Goal: Task Accomplishment & Management: Use online tool/utility

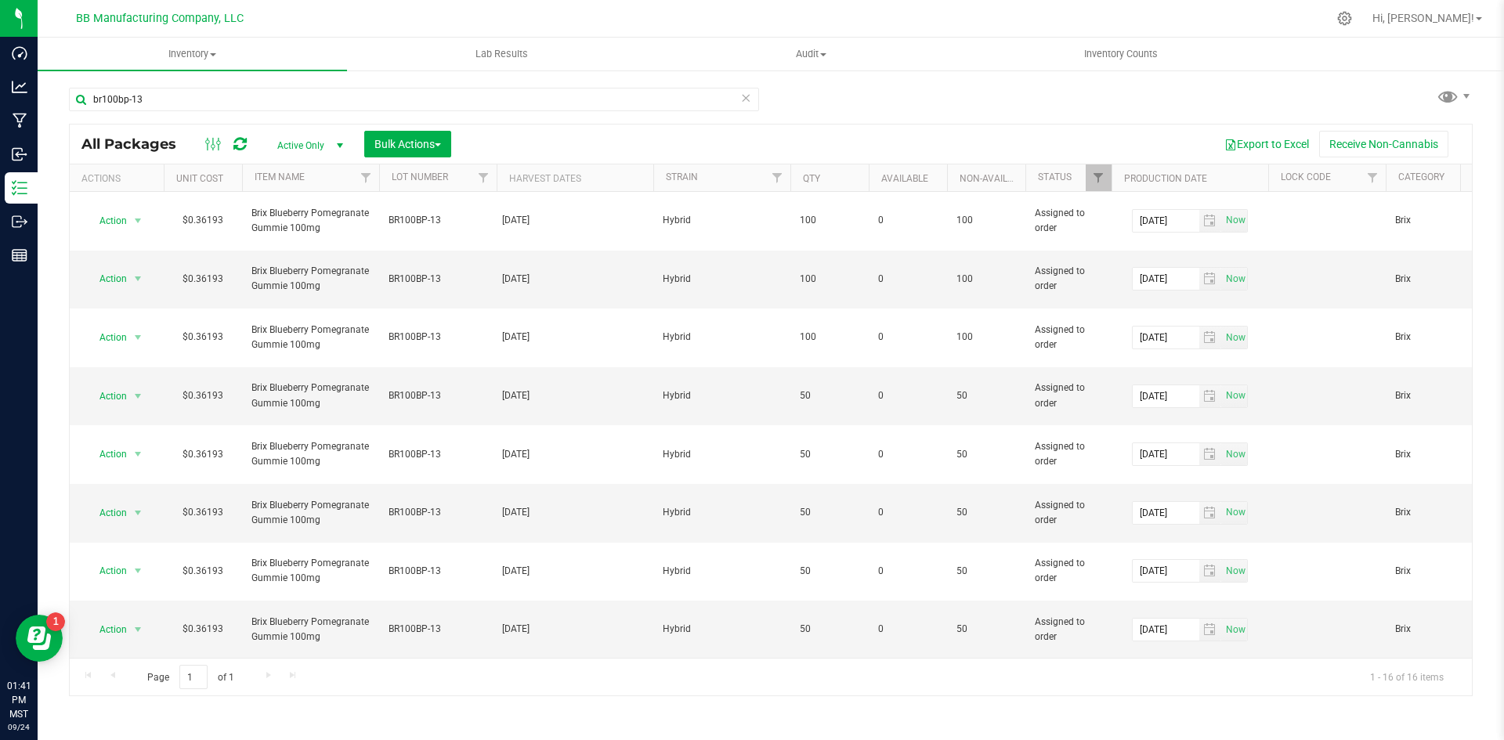
scroll to position [240, 0]
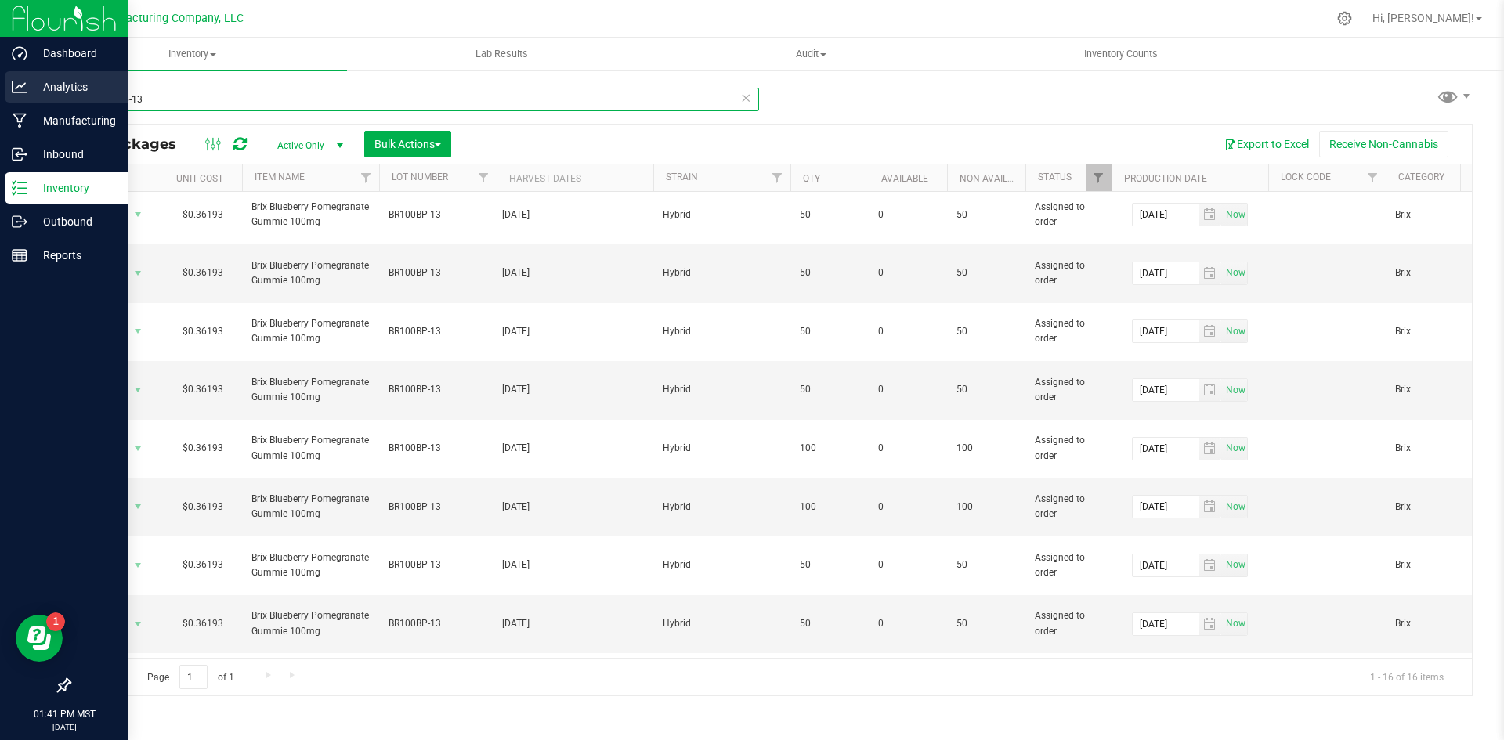
drag, startPoint x: 251, startPoint y: 100, endPoint x: 23, endPoint y: 90, distance: 228.2
click at [23, 90] on div "Dashboard Analytics Manufacturing Inbound Inventory Outbound Reports 01:41 PM M…" at bounding box center [752, 370] width 1504 height 740
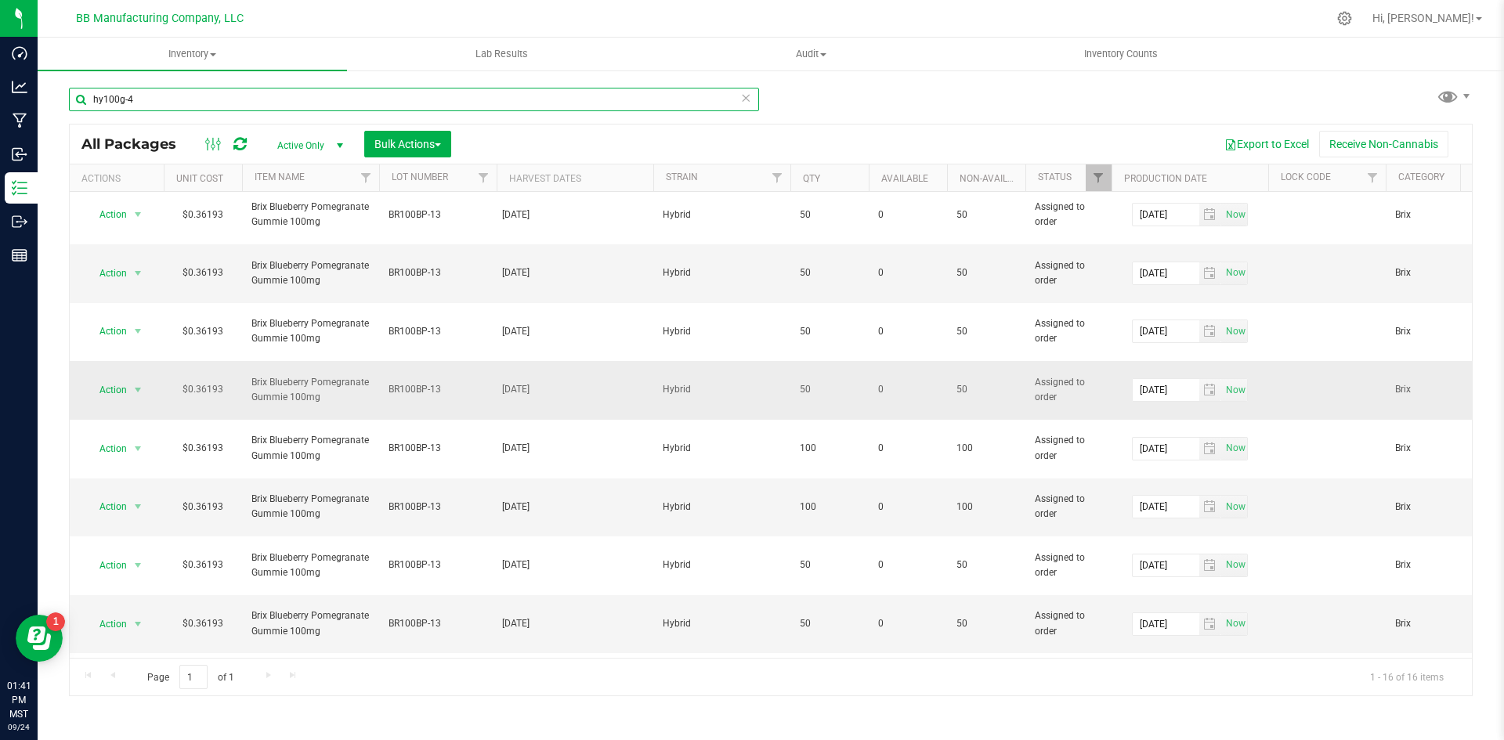
type input "hy100g-48"
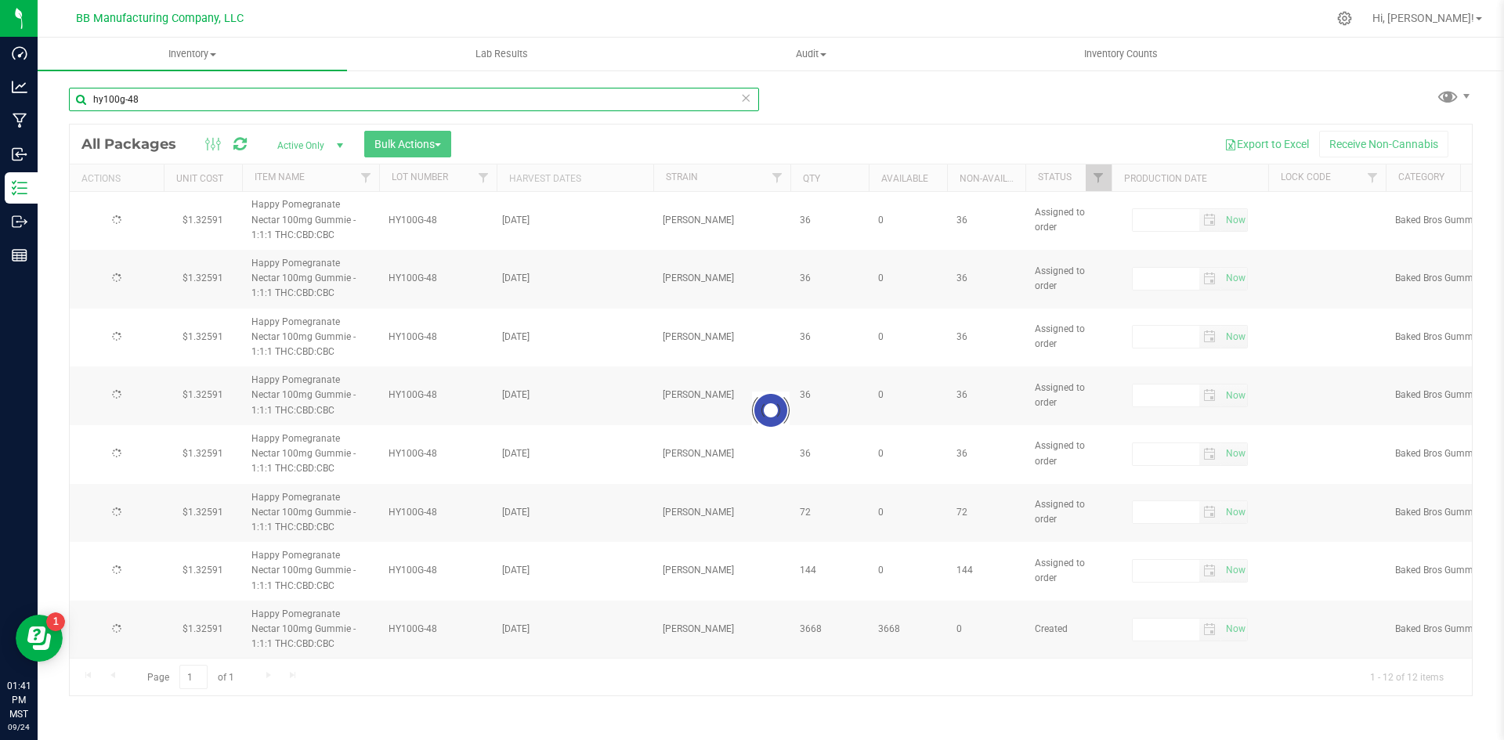
type input "[DATE]"
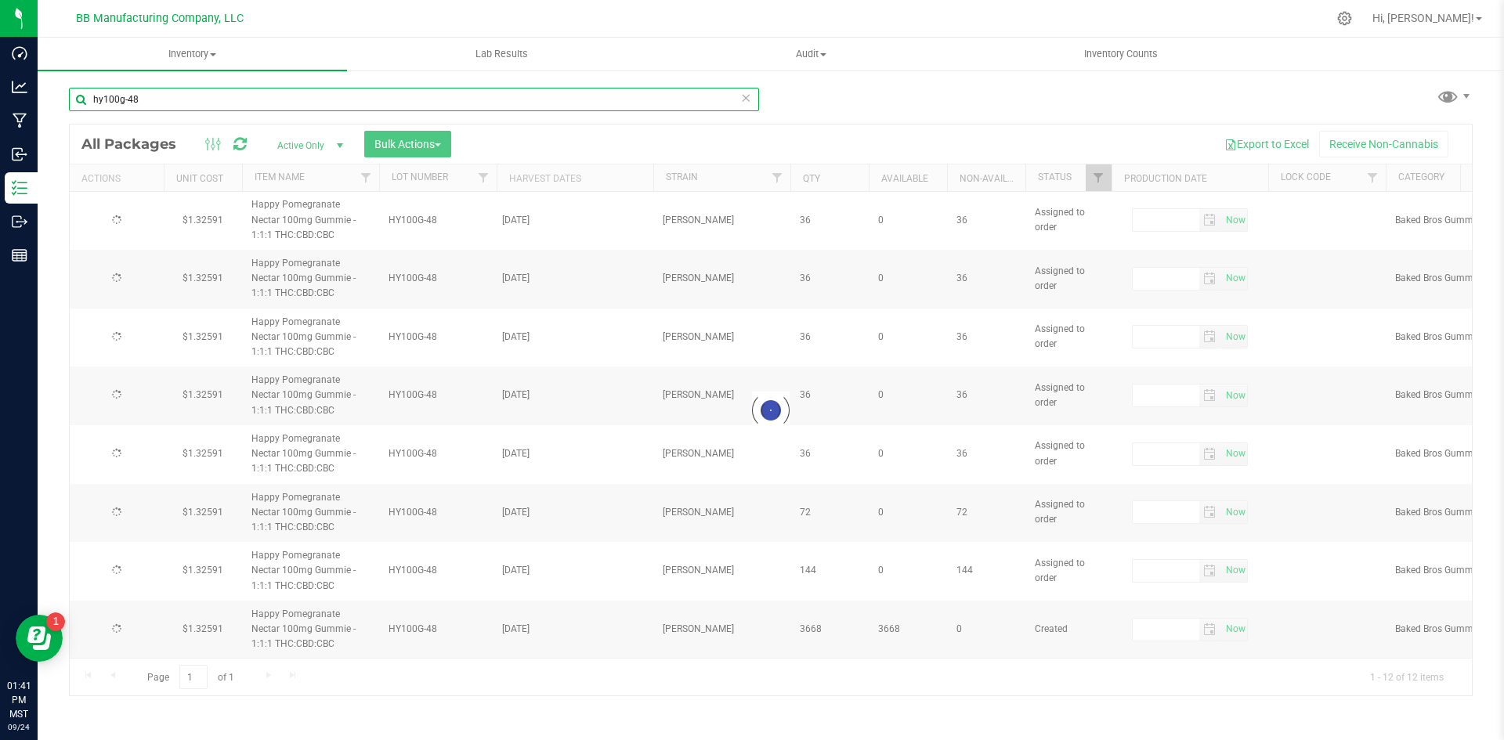
type input "[DATE]"
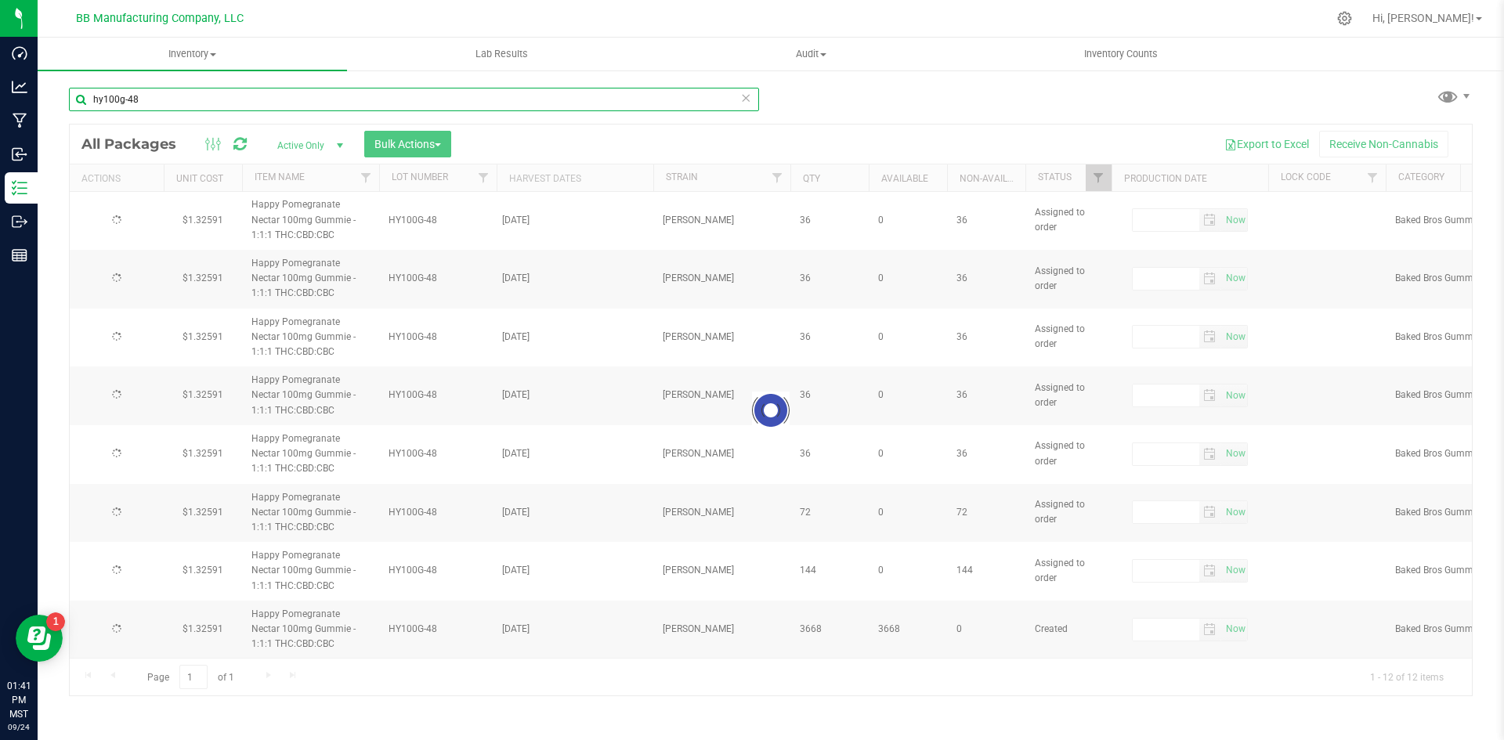
type input "[DATE]"
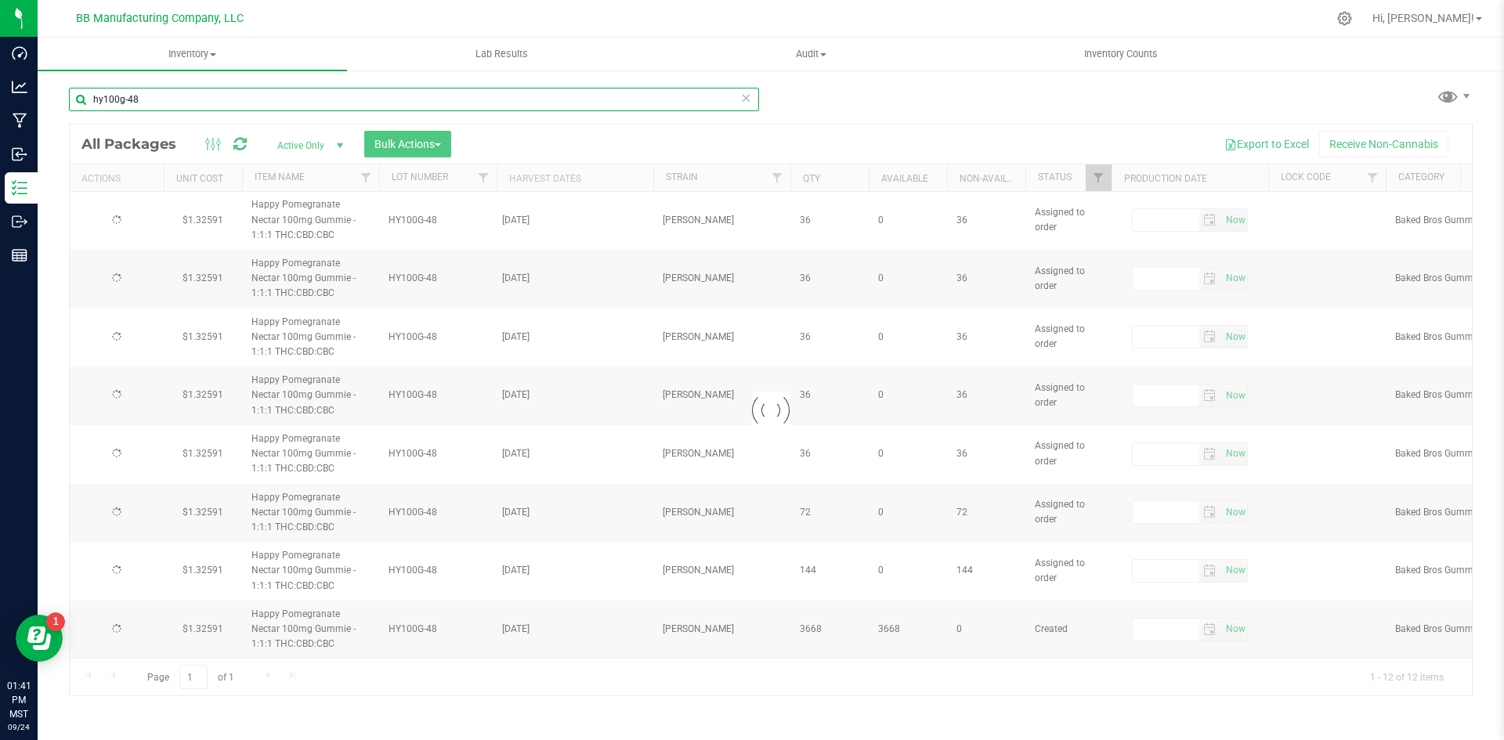
type input "[DATE]"
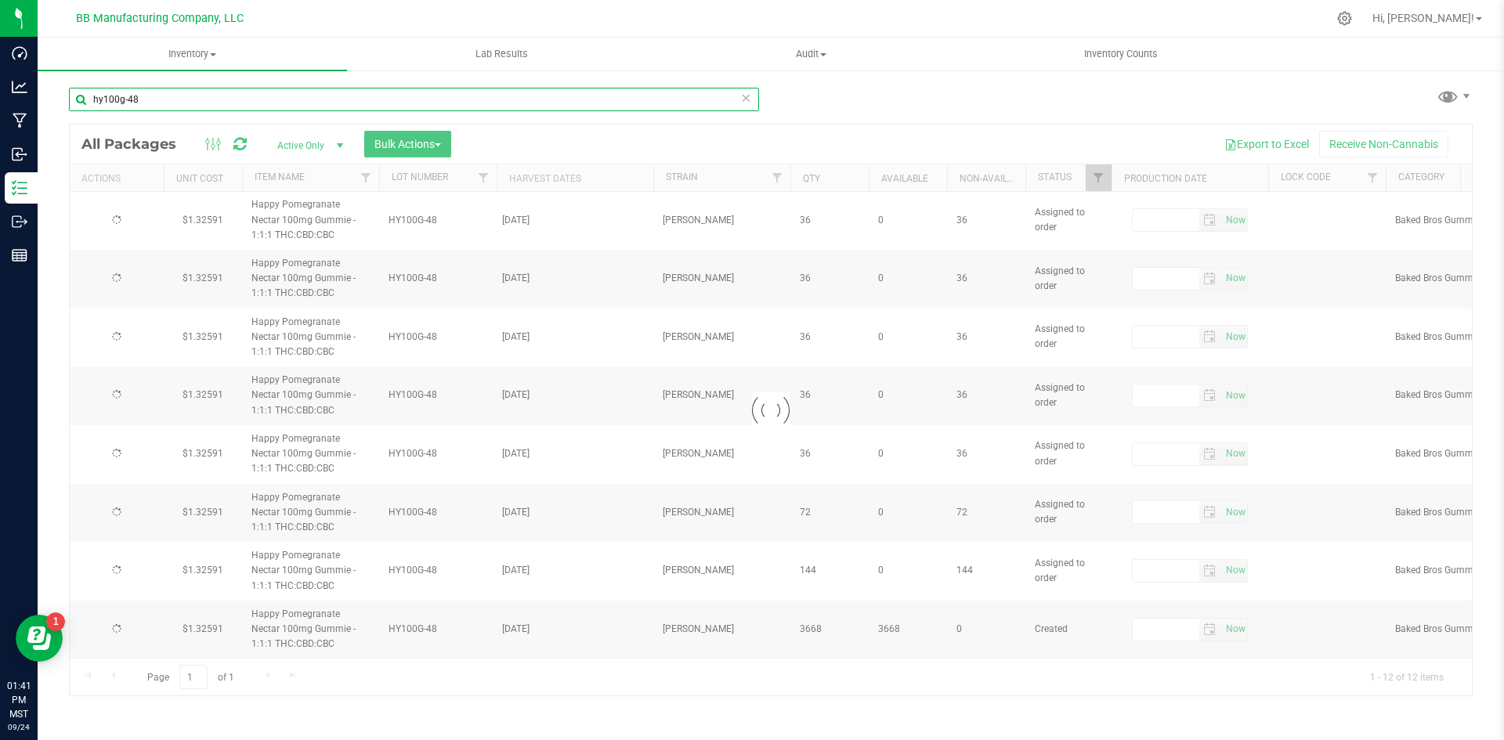
type input "[DATE]"
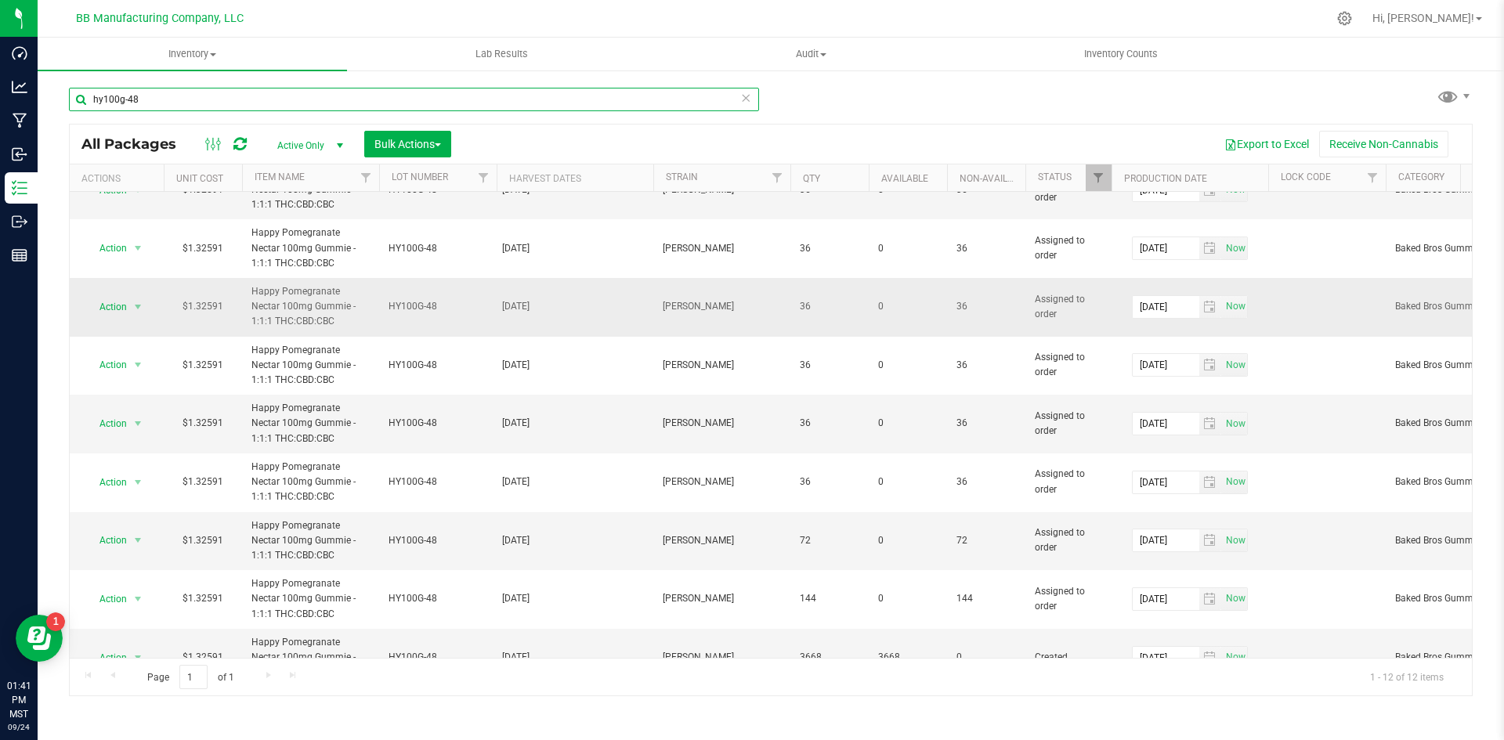
scroll to position [246, 0]
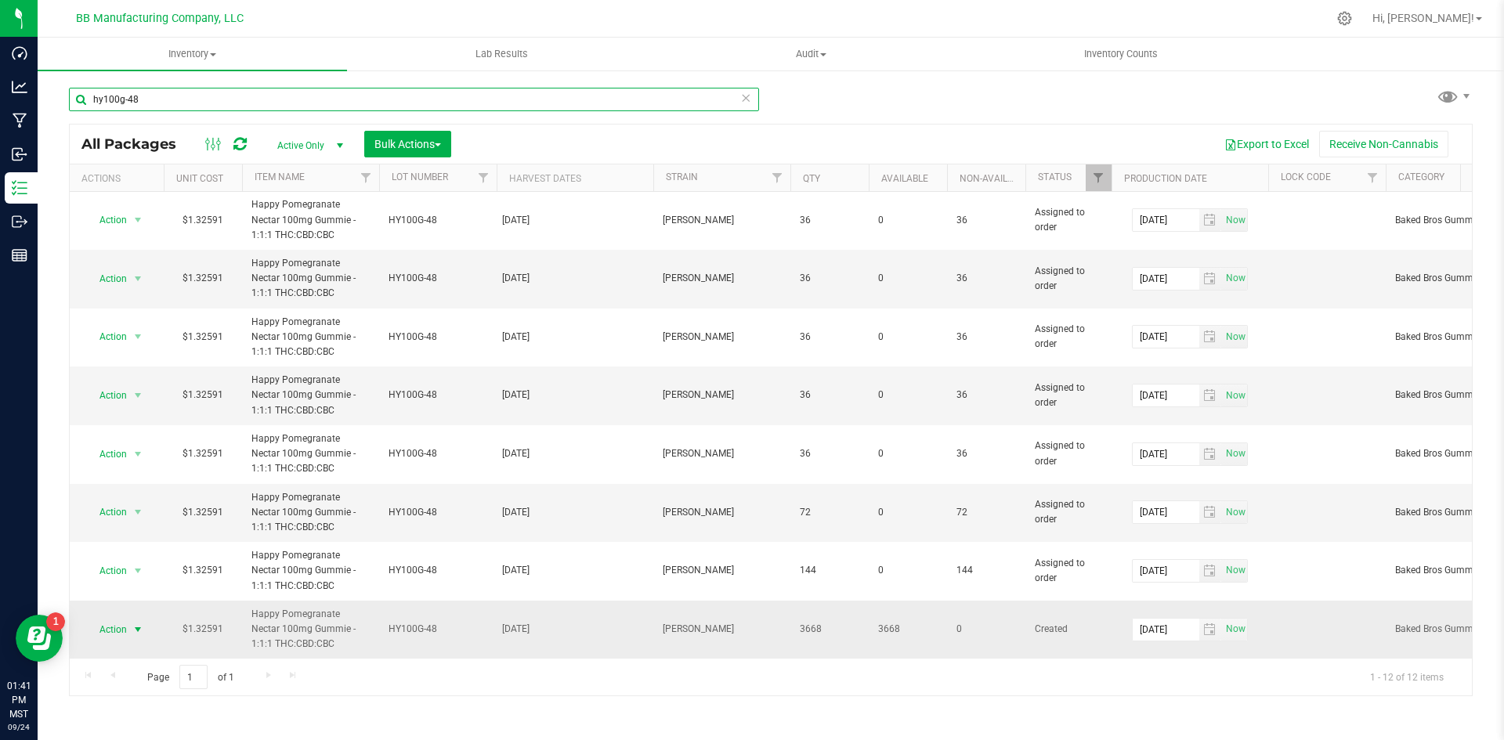
type input "hy100g-48"
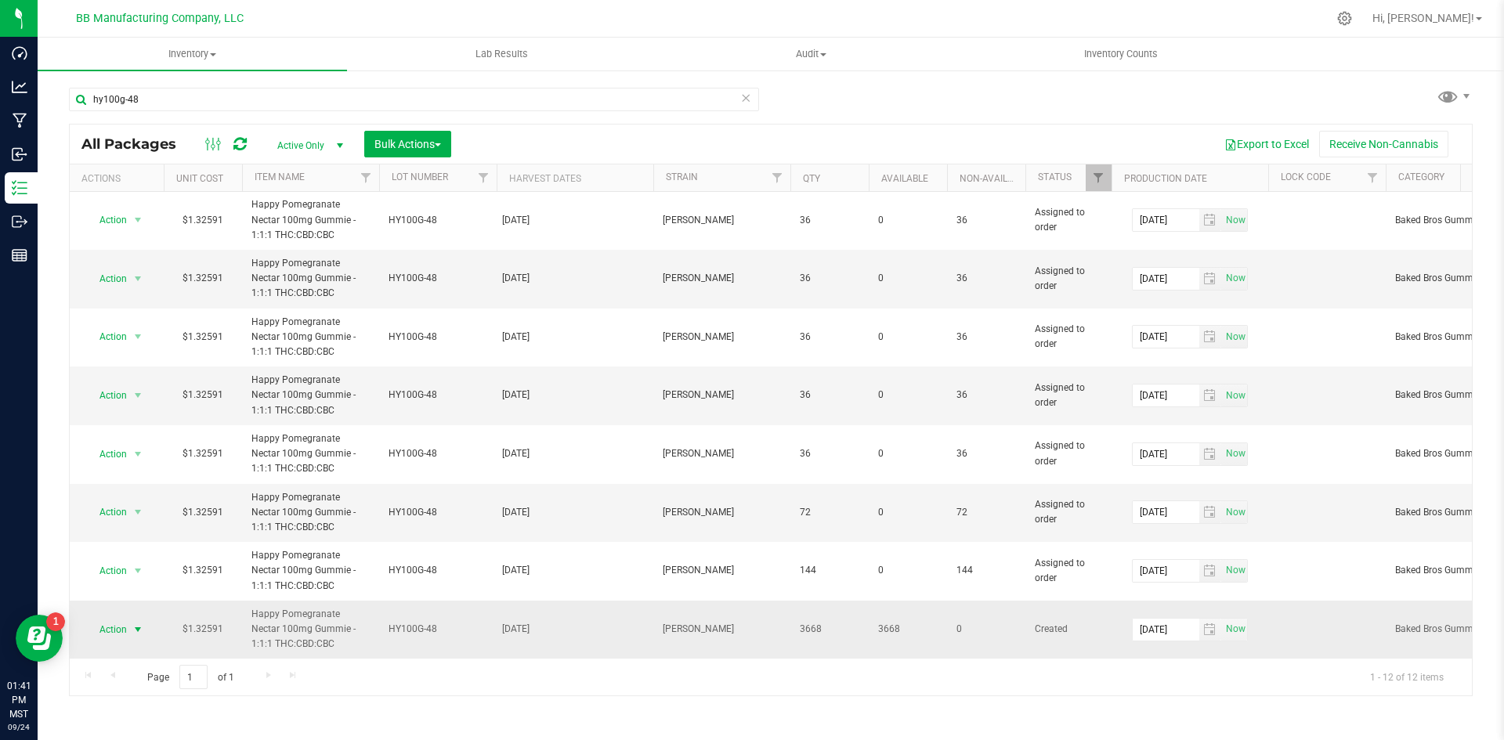
click at [125, 619] on span "Action" at bounding box center [106, 630] width 42 height 22
click at [131, 502] on li "Print package label" at bounding box center [135, 508] width 99 height 43
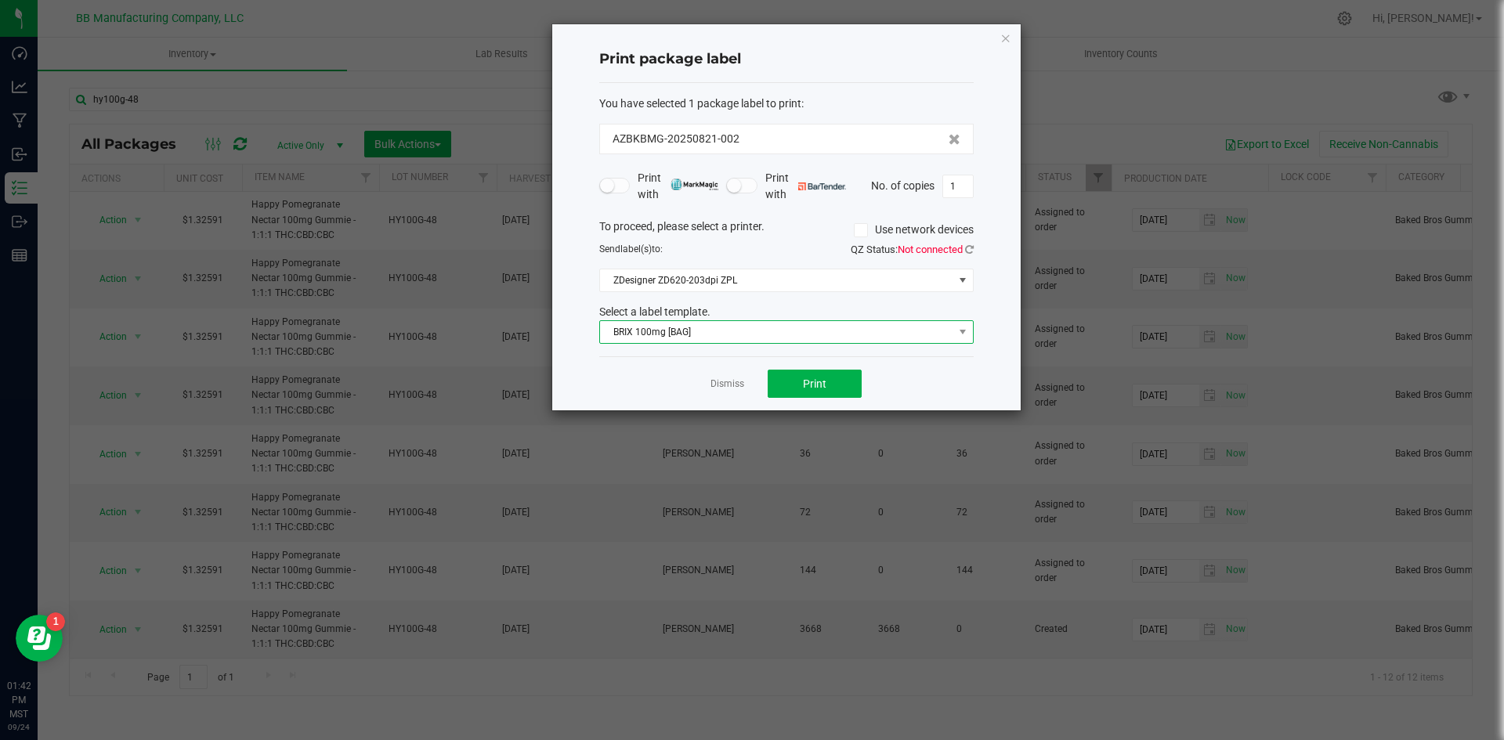
click at [705, 331] on span "BRIX 100mg [BAG]" at bounding box center [776, 332] width 353 height 22
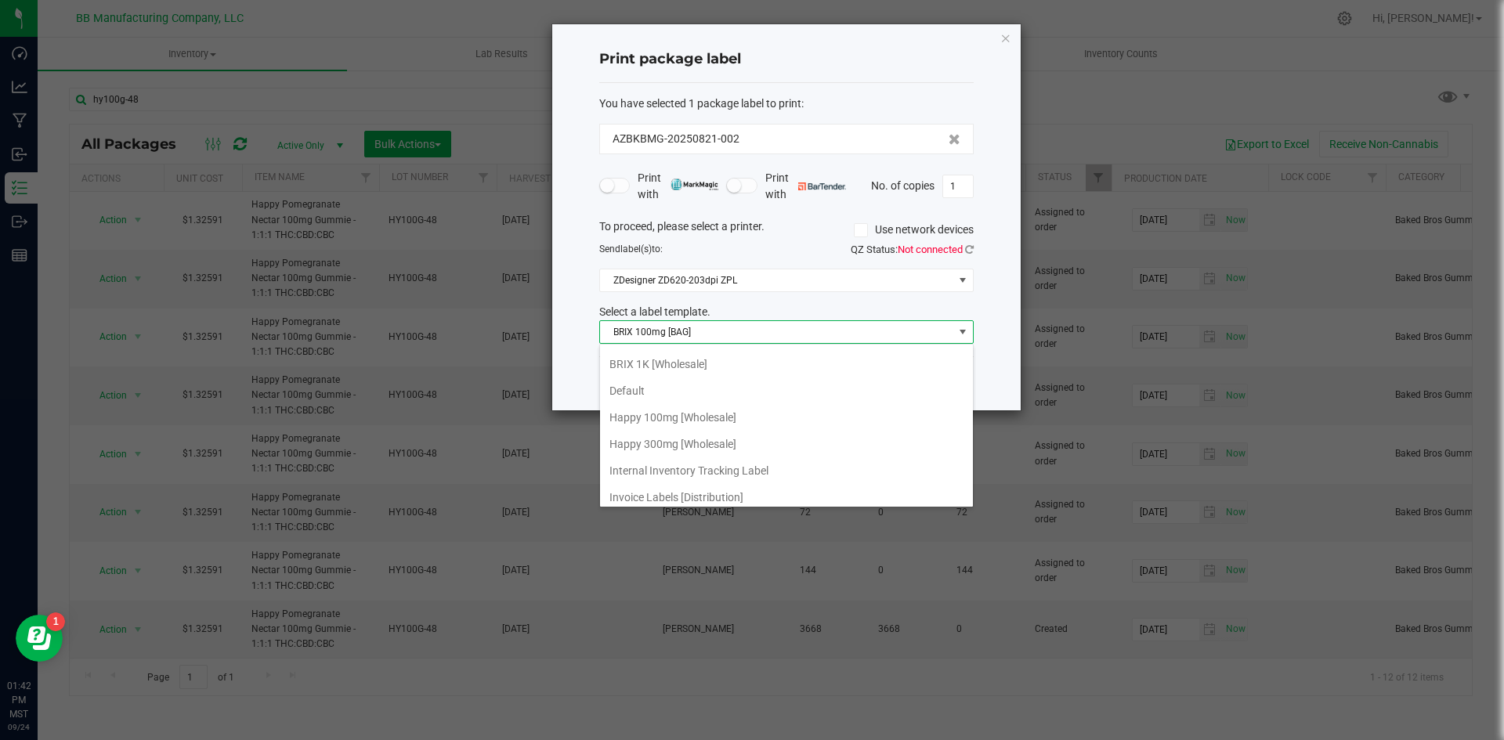
scroll to position [0, 0]
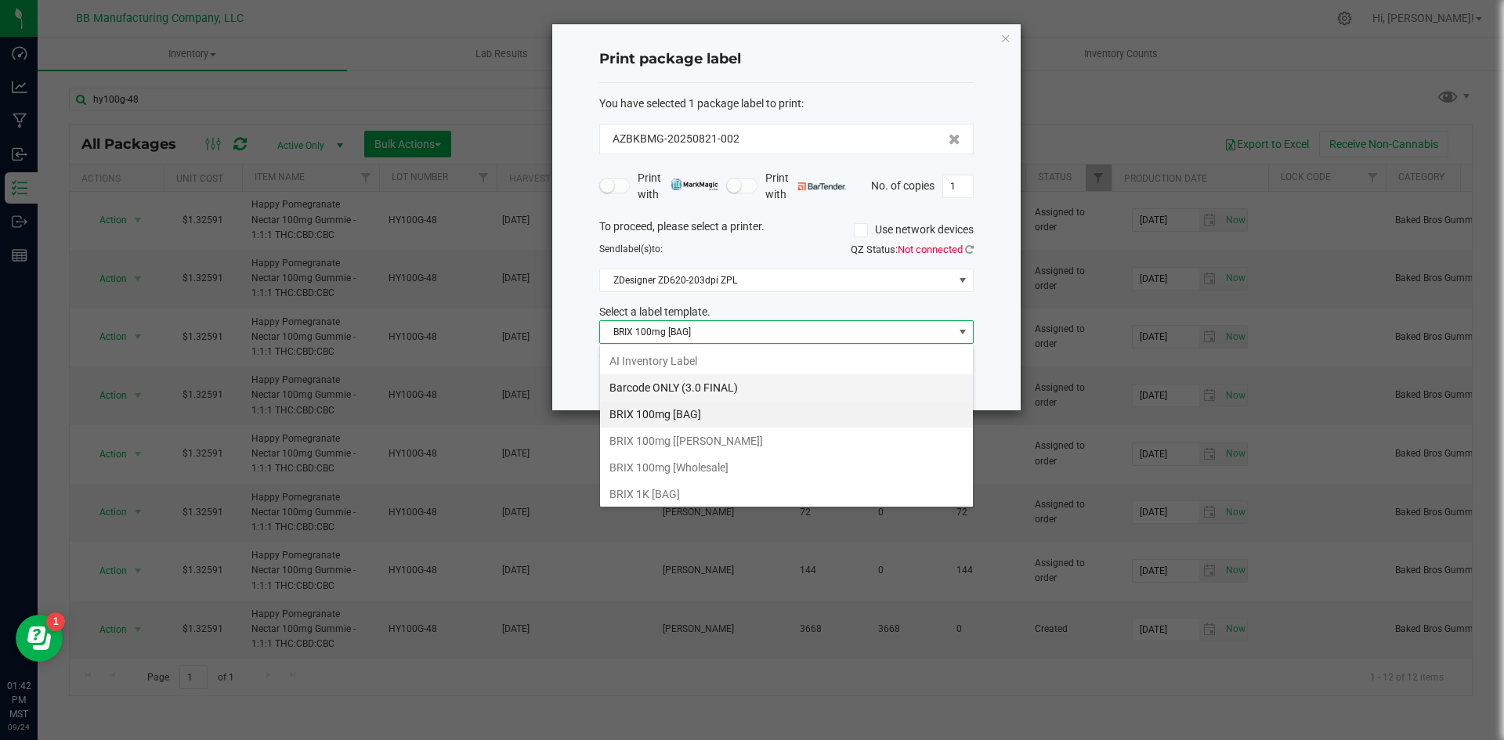
click at [673, 388] on li "Barcode ONLY (3.0 FINAL)" at bounding box center [786, 387] width 373 height 27
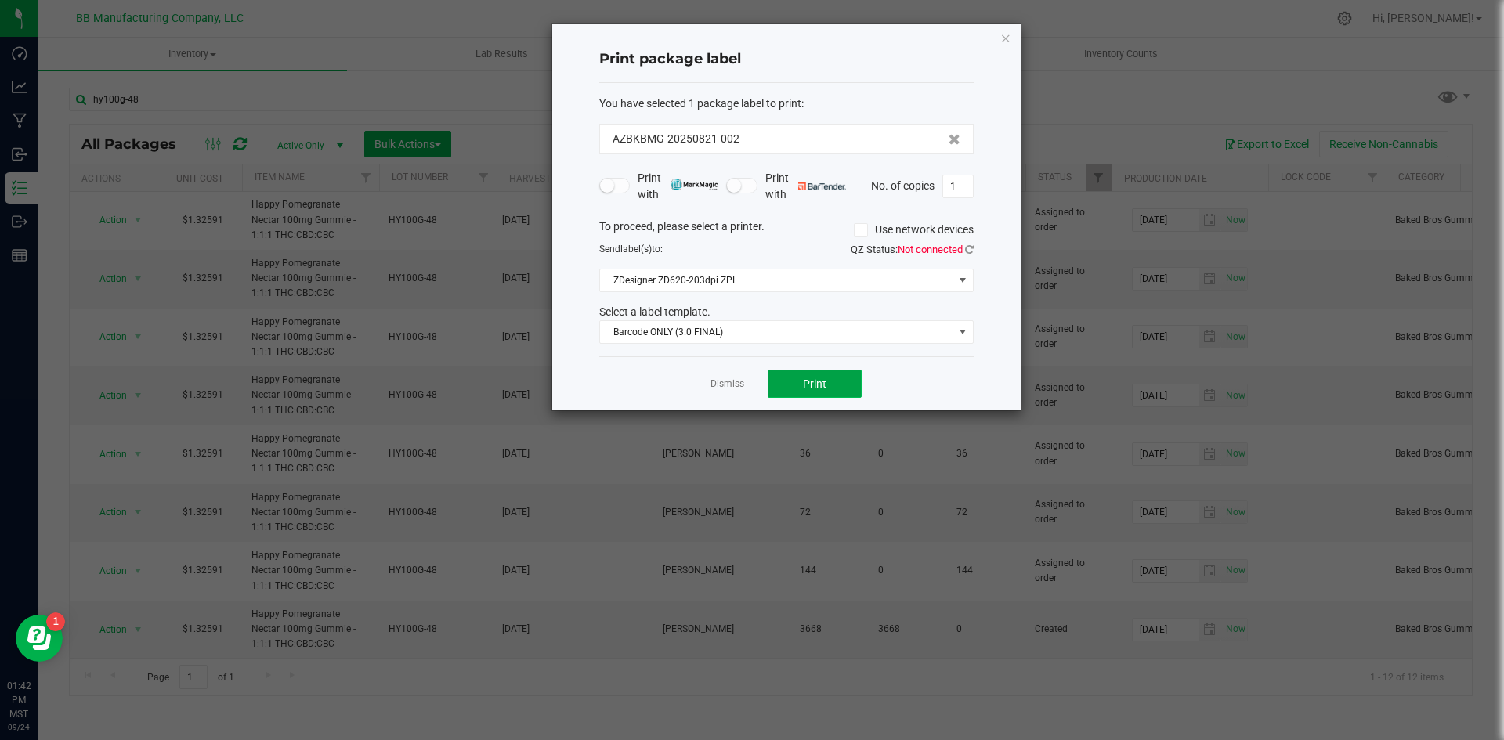
click at [844, 386] on button "Print" at bounding box center [815, 384] width 94 height 28
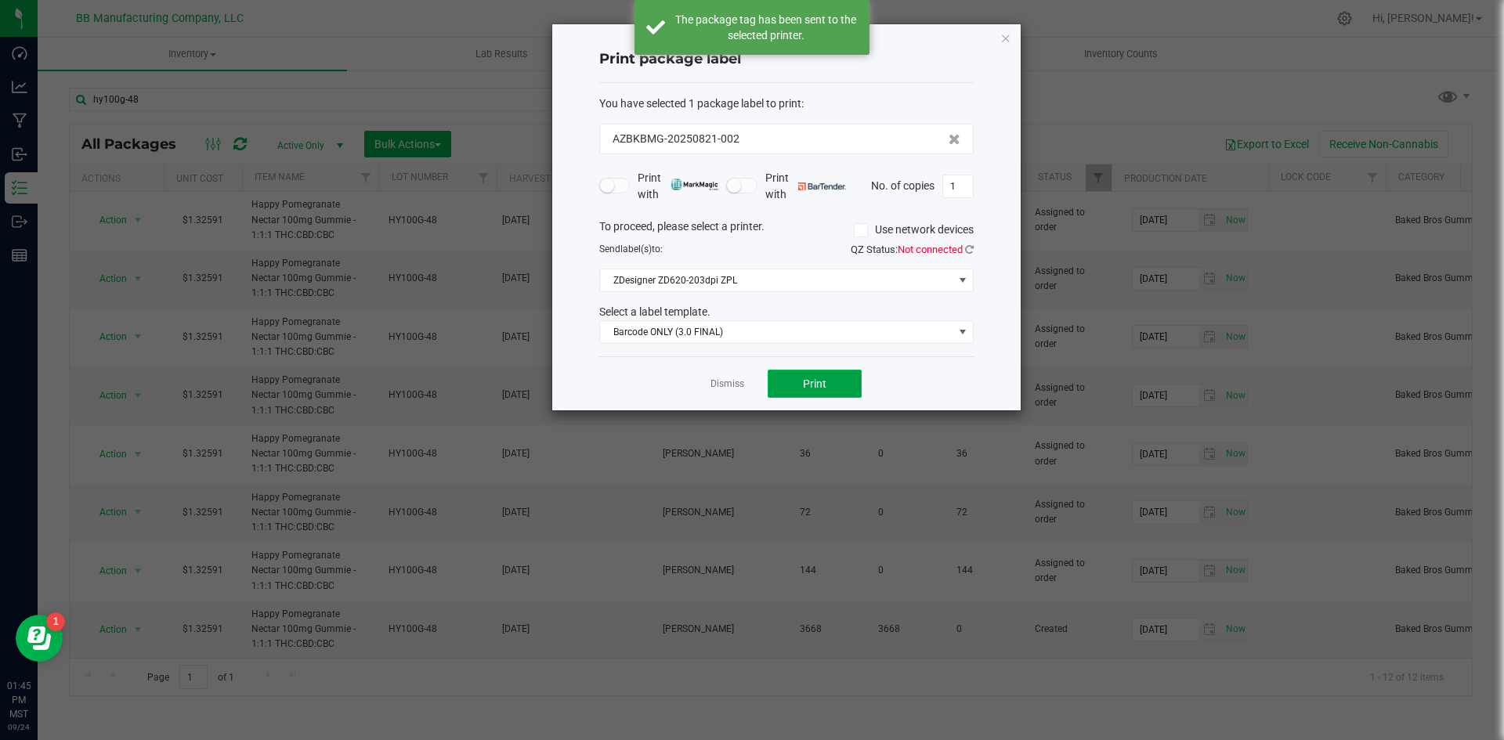
click at [846, 388] on button "Print" at bounding box center [815, 384] width 94 height 28
click at [840, 389] on button "Print" at bounding box center [815, 384] width 94 height 28
click at [826, 385] on button "Print" at bounding box center [815, 384] width 94 height 28
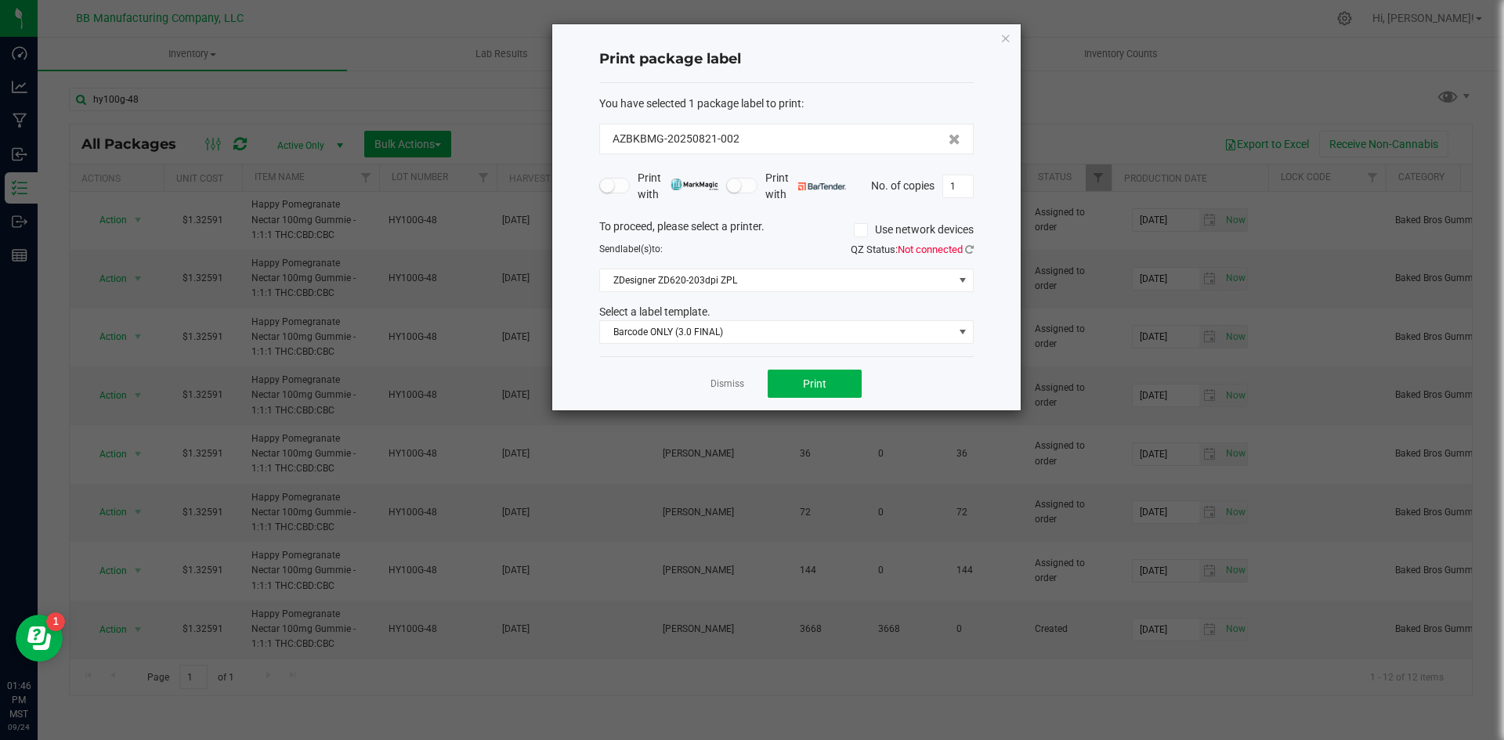
click at [657, 461] on ngb-modal-window "Print package label You have selected 1 package label to print : AZBKBMG-202508…" at bounding box center [758, 370] width 1516 height 740
click at [838, 385] on button "Print" at bounding box center [815, 384] width 94 height 28
click at [956, 182] on input "1" at bounding box center [958, 186] width 30 height 22
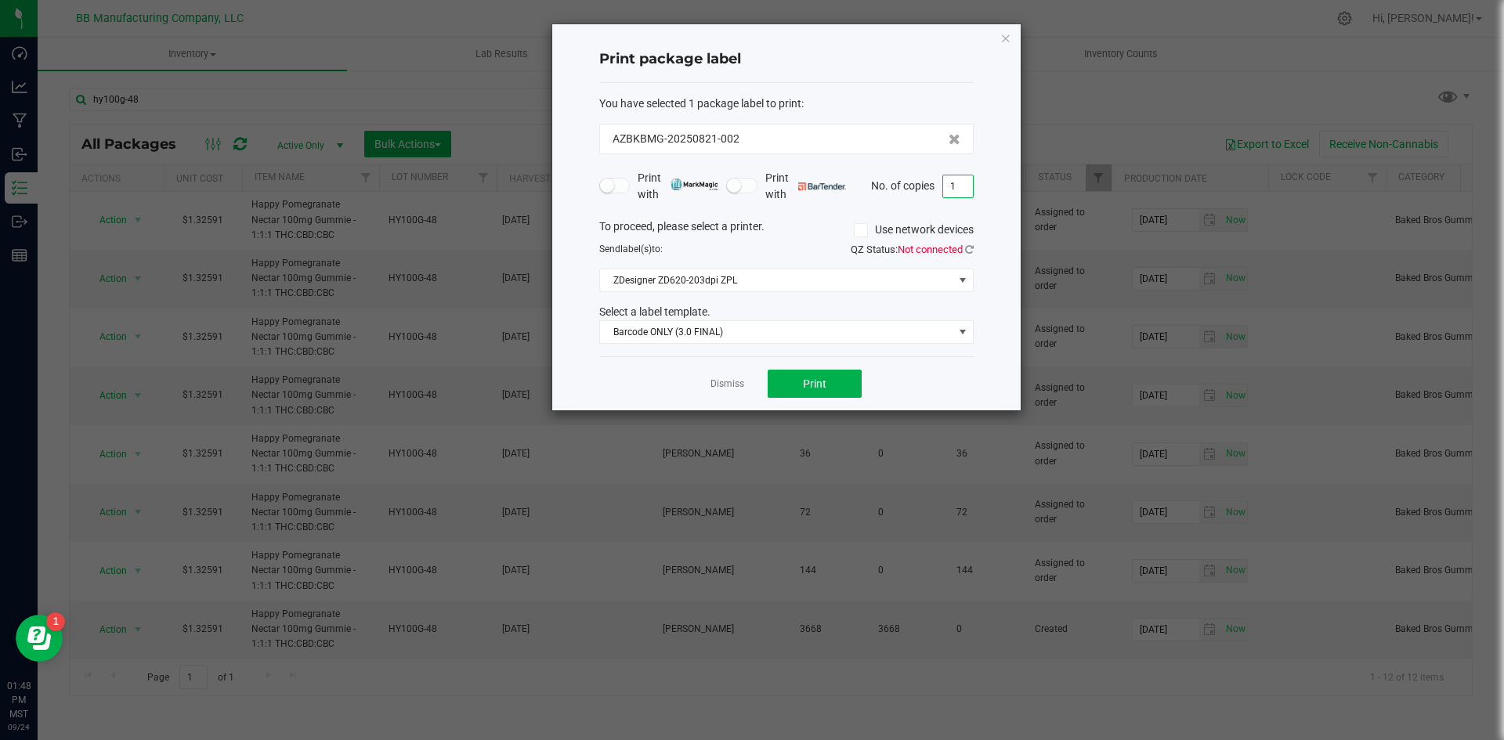
type input "3"
type input "300"
click at [847, 392] on button "Print" at bounding box center [815, 384] width 94 height 28
